Goal: Task Accomplishment & Management: Complete application form

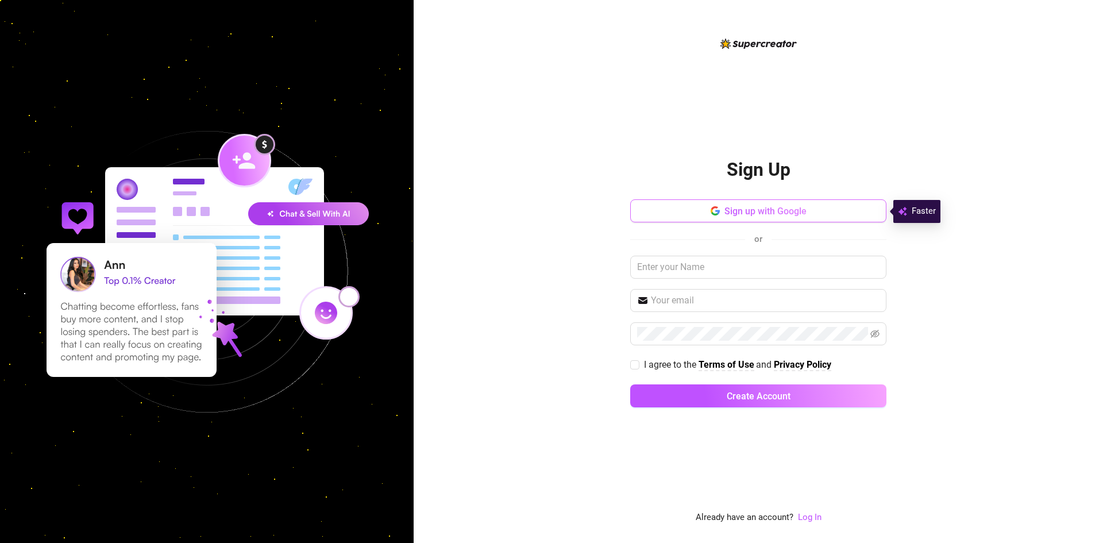
click at [856, 222] on button "Sign up with Google" at bounding box center [758, 210] width 256 height 23
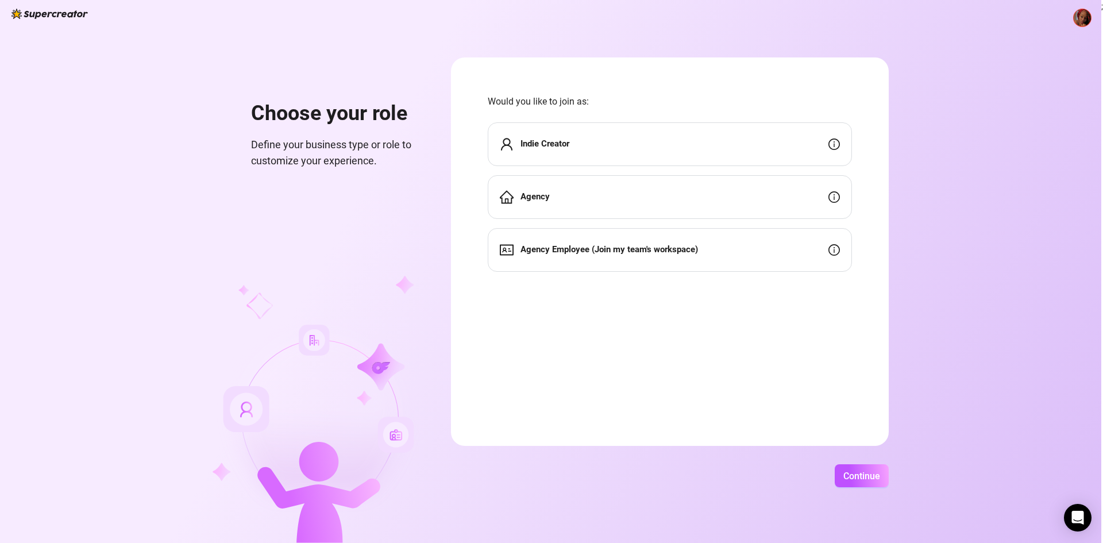
click at [768, 152] on div "Indie Creator" at bounding box center [670, 144] width 364 height 44
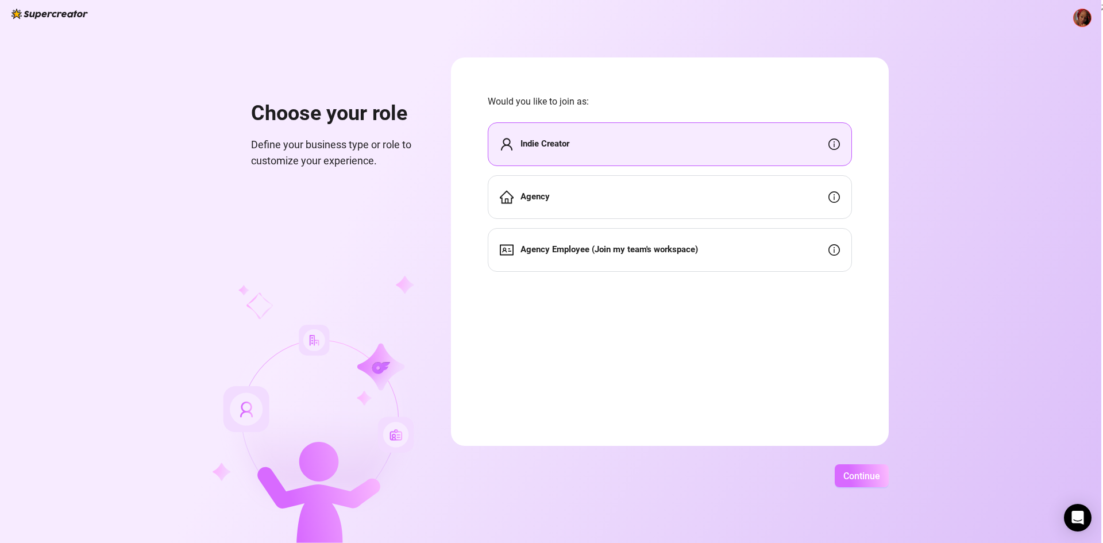
click at [872, 473] on span "Continue" at bounding box center [862, 476] width 37 height 11
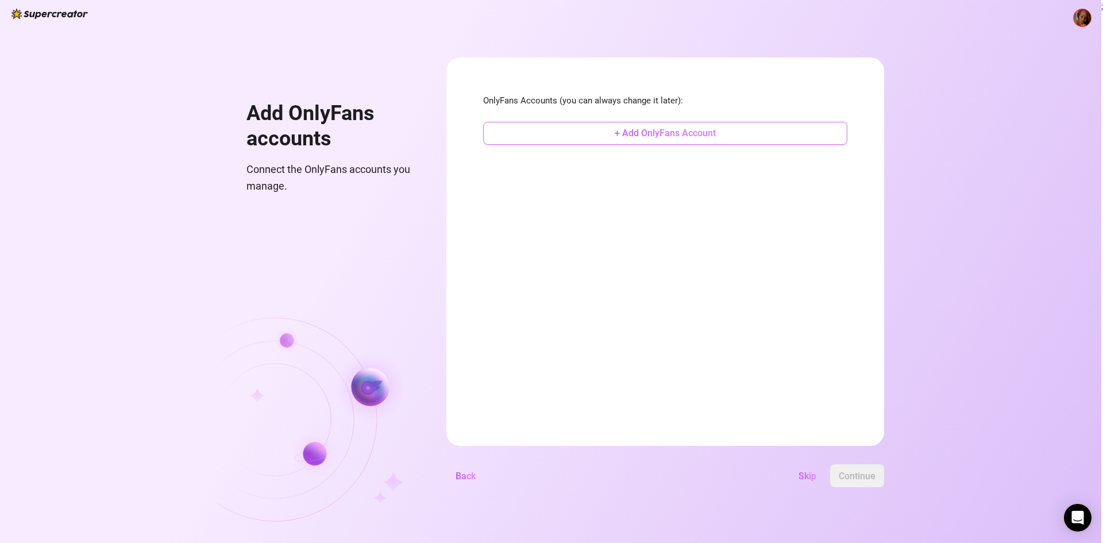
click at [761, 132] on button "+ Add OnlyFans Account" at bounding box center [665, 133] width 364 height 23
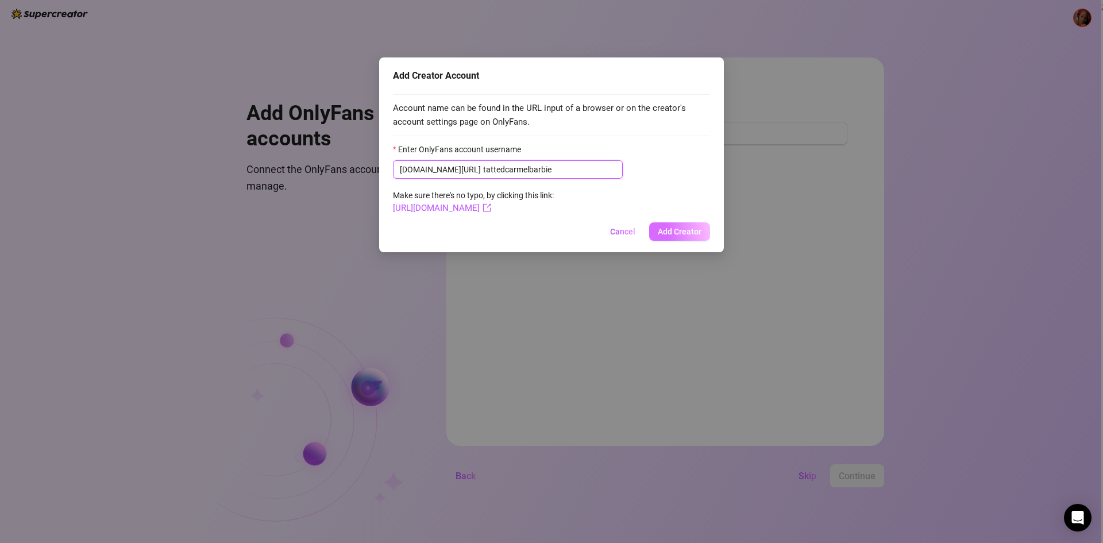
type input "tattedcarmelbarbie"
click at [690, 232] on span "Add Creator" at bounding box center [680, 231] width 44 height 9
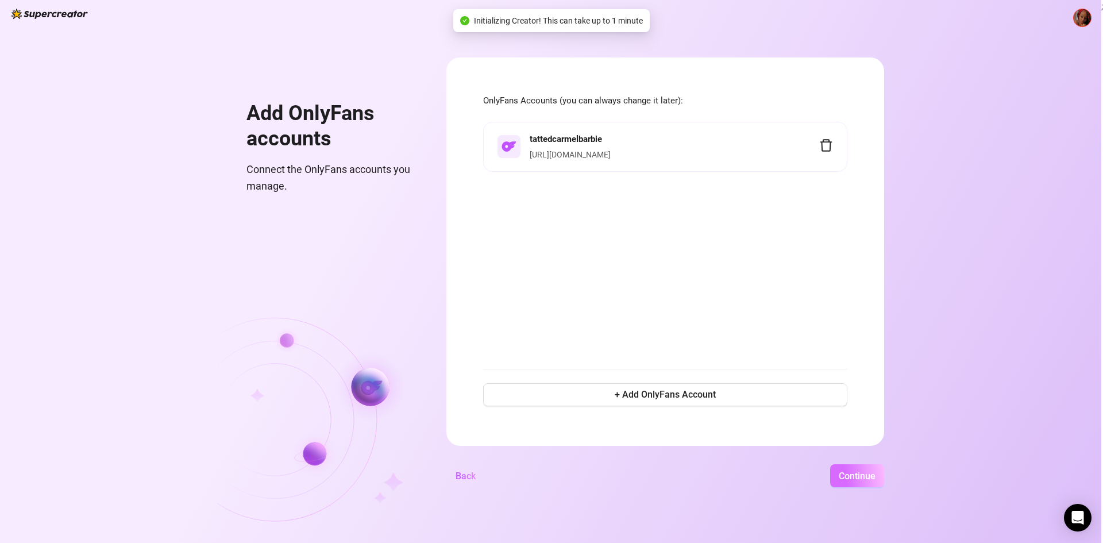
click at [860, 477] on span "Continue" at bounding box center [857, 476] width 37 height 11
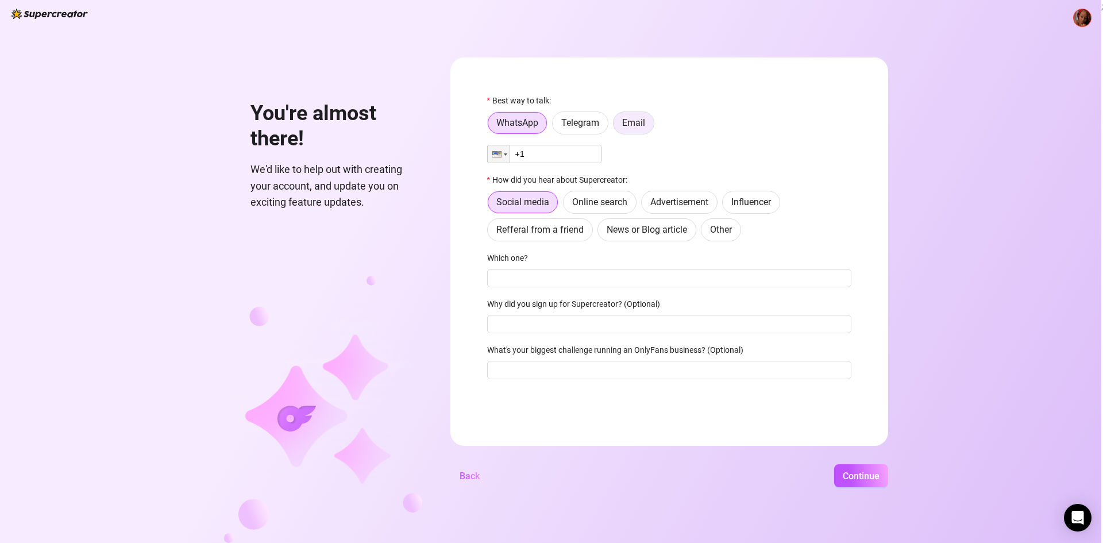
click at [635, 122] on span "Email" at bounding box center [633, 122] width 23 height 11
click at [617, 126] on input "Email" at bounding box center [617, 126] width 0 height 0
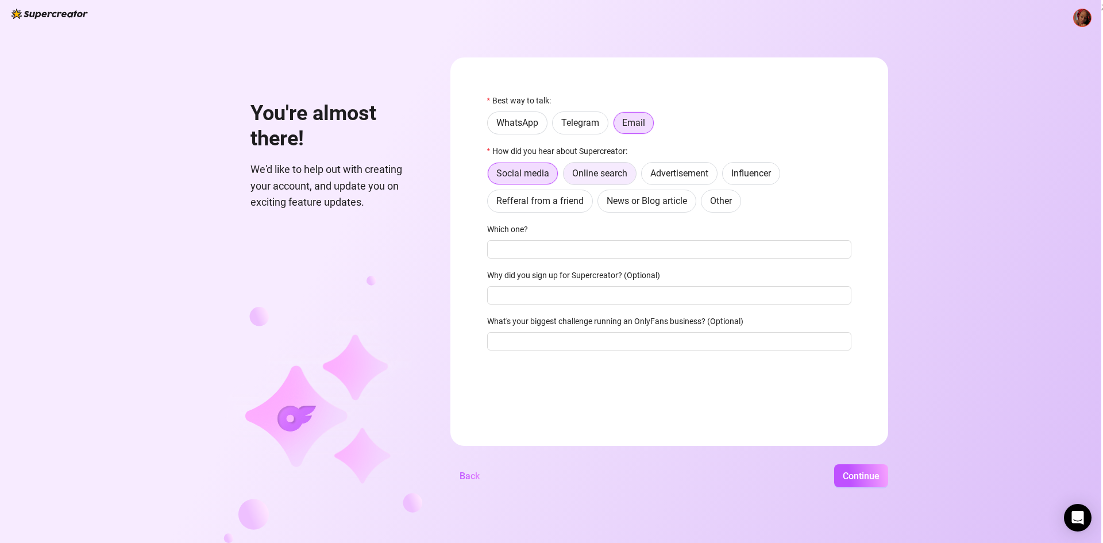
click at [608, 174] on span "Online search" at bounding box center [599, 173] width 55 height 11
click at [567, 176] on input "Online search" at bounding box center [567, 176] width 0 height 0
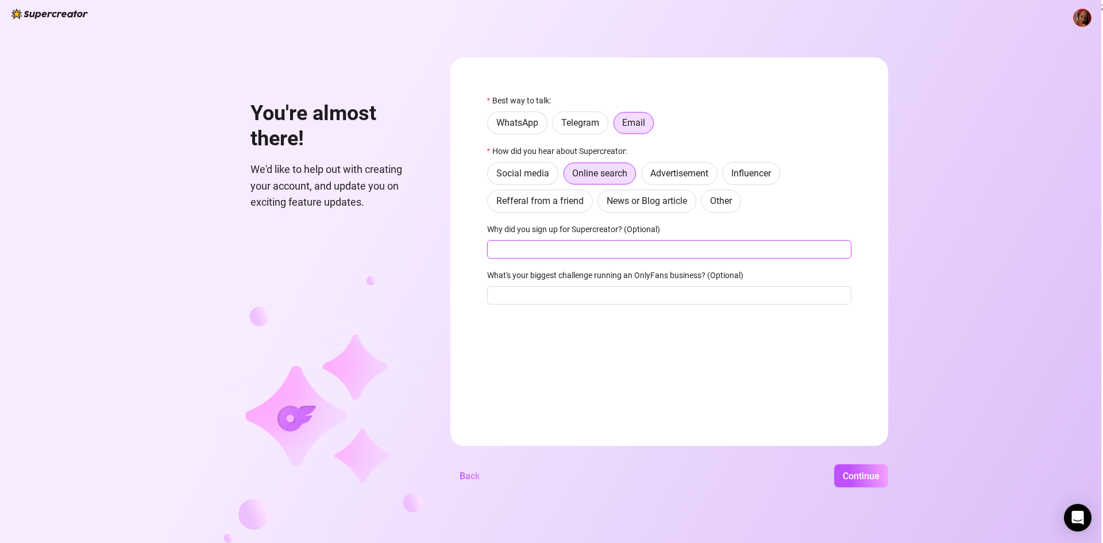
click at [573, 257] on input "Why did you sign up for Supercreator? (Optional)" at bounding box center [669, 249] width 364 height 18
type input "f"
type input "For ai to txt for me"
click at [556, 299] on input "What's your biggest challenge running an OnlyFans business? (Optional)" at bounding box center [669, 295] width 364 height 18
type input "making money"
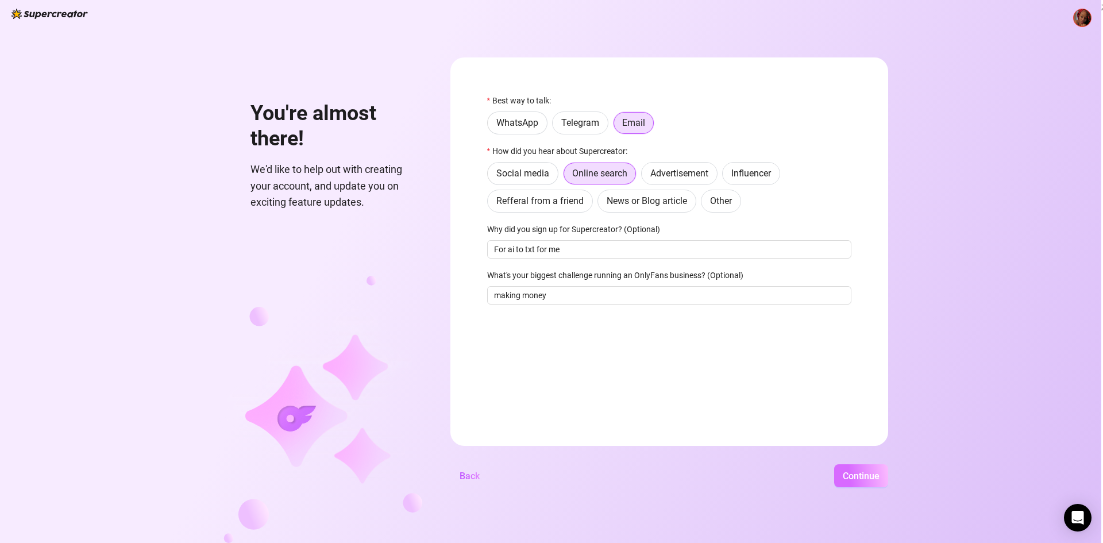
click at [854, 471] on span "Continue" at bounding box center [861, 476] width 37 height 11
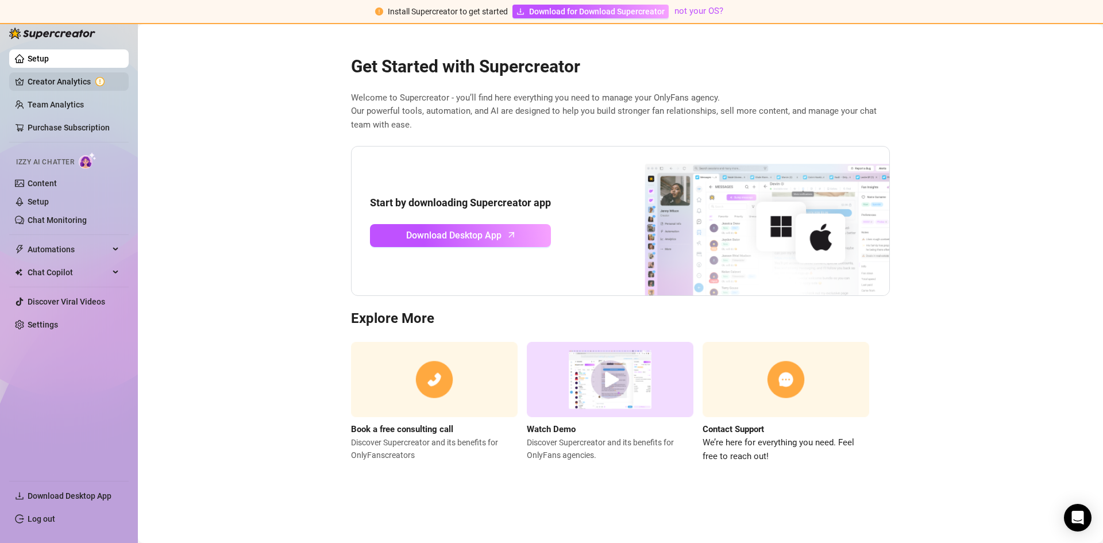
click at [78, 86] on link "Creator Analytics" at bounding box center [74, 81] width 92 height 18
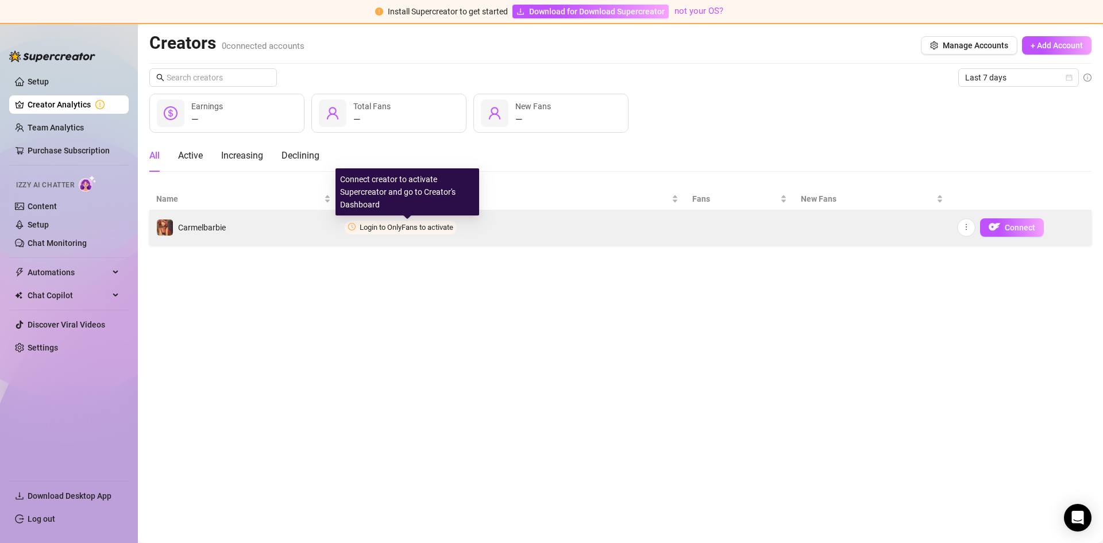
click at [415, 223] on span "Login to OnlyFans to activate" at bounding box center [407, 227] width 94 height 9
click at [447, 226] on span "Login to OnlyFans to activate" at bounding box center [407, 227] width 94 height 9
click at [384, 223] on span "Login to OnlyFans to activate" at bounding box center [407, 227] width 94 height 9
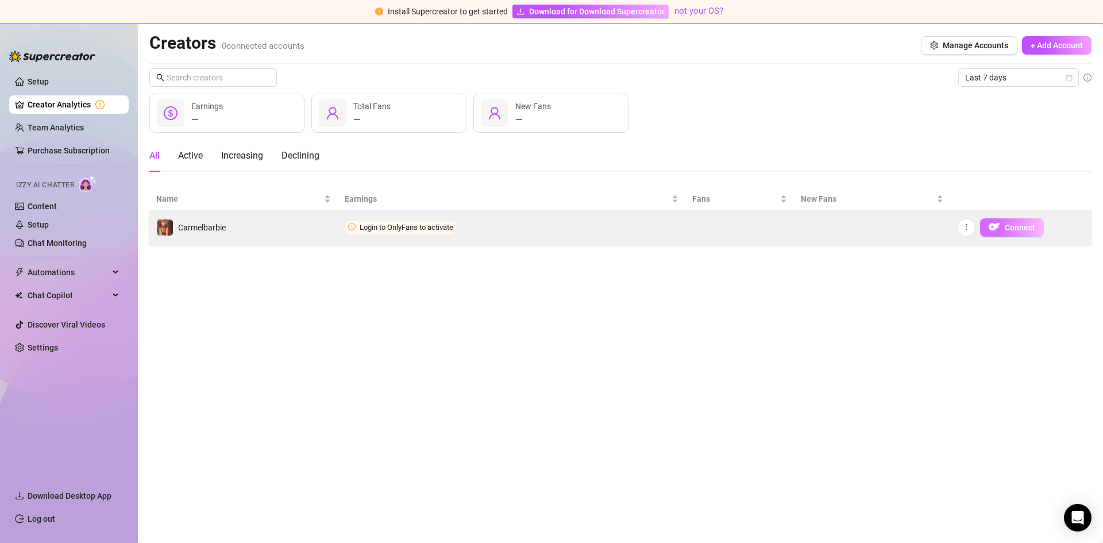
click at [1011, 233] on button "Connect" at bounding box center [1012, 227] width 64 height 18
click at [987, 222] on button "Connect" at bounding box center [1012, 227] width 64 height 18
click at [986, 221] on button "Connect" at bounding box center [1012, 227] width 64 height 18
click at [962, 231] on span "button" at bounding box center [966, 227] width 8 height 9
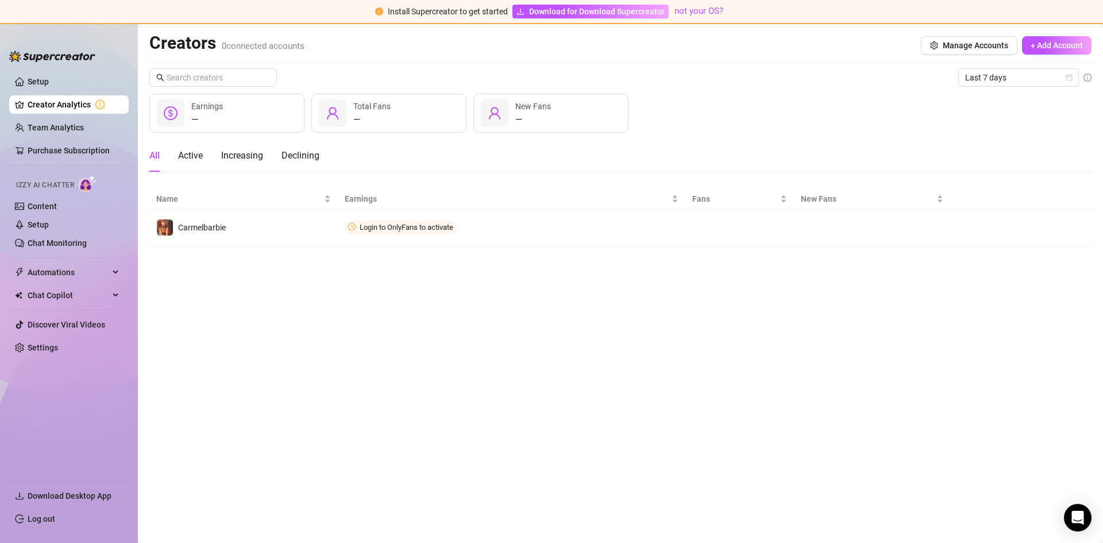
click at [932, 269] on main "Creators 0 connected accounts Manage Accounts + Add Account Last 7 days — Earni…" at bounding box center [620, 283] width 965 height 519
click at [1051, 43] on span "+ Add Account" at bounding box center [1057, 45] width 52 height 9
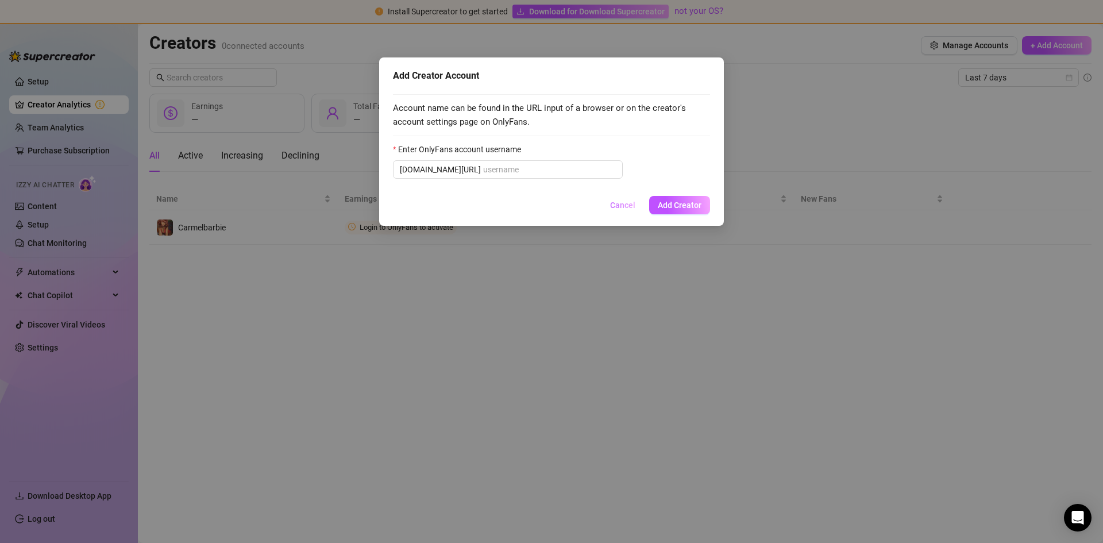
click at [627, 202] on span "Cancel" at bounding box center [622, 205] width 25 height 9
